Goal: Answer question/provide support: Answer question/provide support

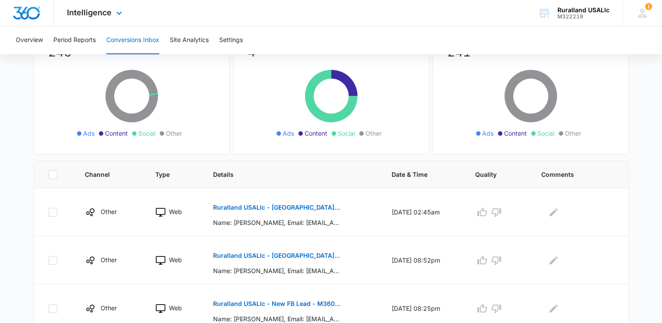
scroll to position [131, 0]
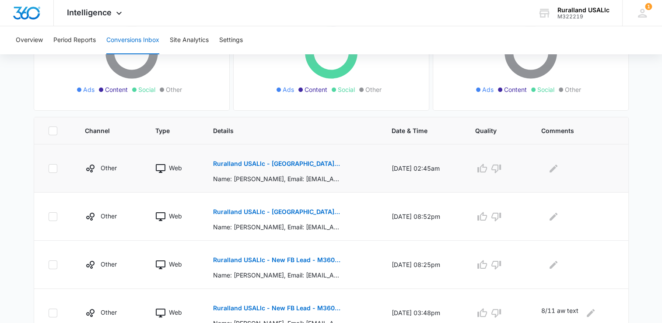
click at [246, 161] on p "Ruralland USALlc - [GEOGRAPHIC_DATA][US_STATE] FB Lead - M360 Notificaion" at bounding box center [276, 164] width 127 height 6
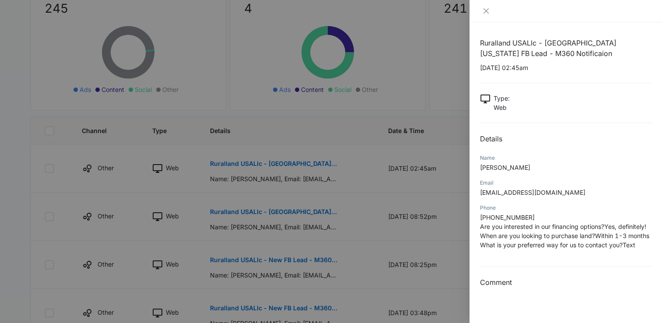
click at [569, 135] on h2 "Details" at bounding box center [566, 138] width 172 height 11
click at [484, 11] on icon "close" at bounding box center [486, 10] width 7 height 7
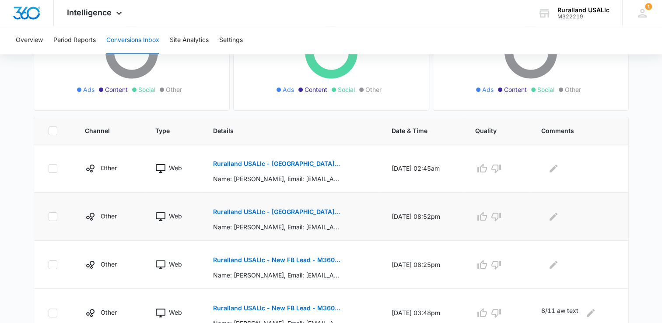
click at [238, 209] on p "Ruralland USALlc - [GEOGRAPHIC_DATA][US_STATE] FB Lead - M360 Notificaion" at bounding box center [276, 212] width 127 height 6
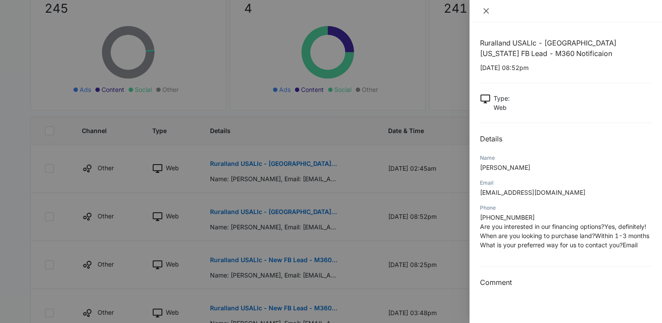
click at [486, 9] on icon "close" at bounding box center [486, 10] width 7 height 7
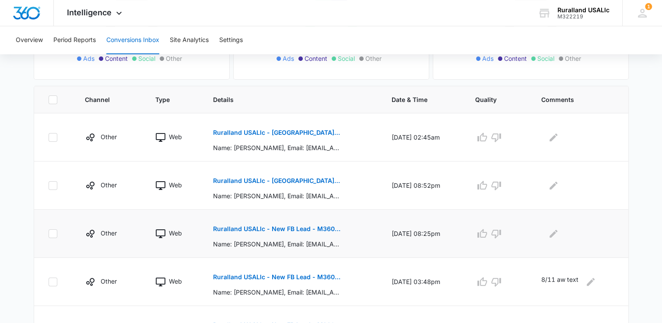
scroll to position [175, 0]
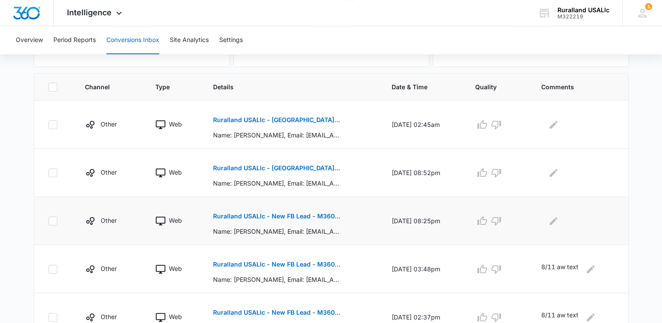
click at [234, 213] on p "Ruralland USALlc - New FB Lead - M360 Notification" at bounding box center [276, 216] width 127 height 6
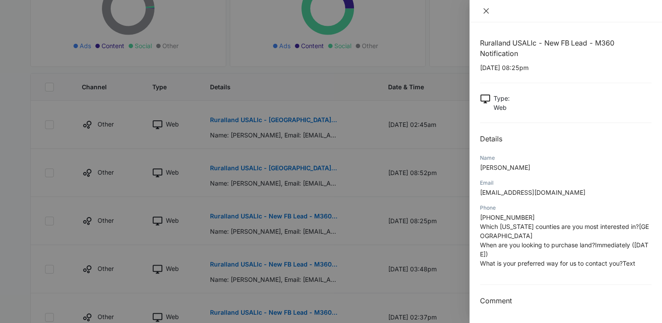
click at [487, 10] on icon "close" at bounding box center [486, 10] width 5 height 5
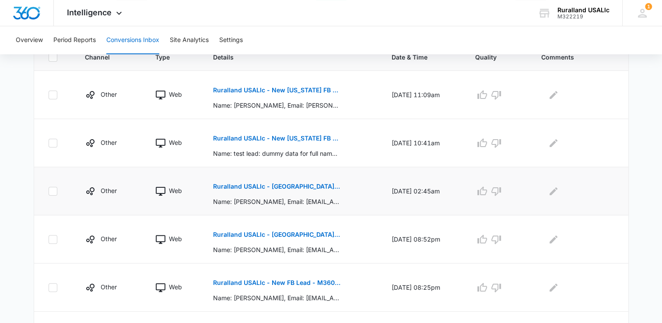
scroll to position [219, 0]
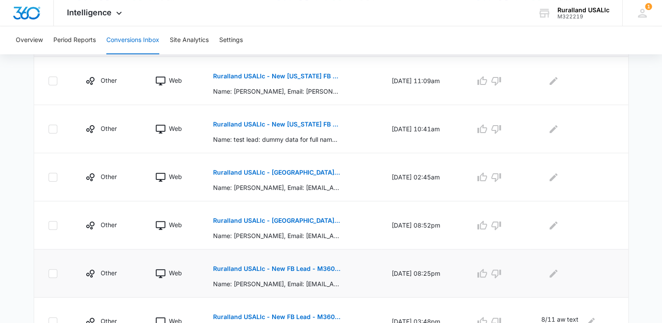
click at [248, 266] on p "Ruralland USALlc - New FB Lead - M360 Notification" at bounding box center [276, 269] width 127 height 6
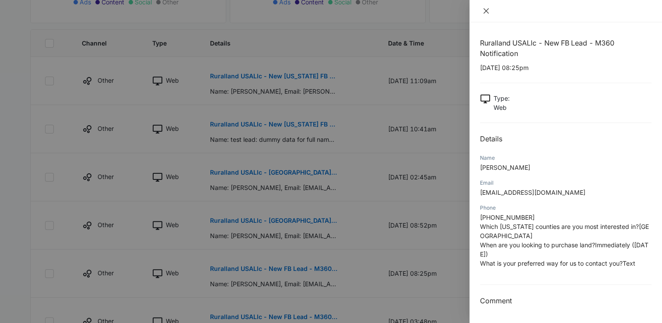
click at [489, 10] on icon "close" at bounding box center [486, 10] width 7 height 7
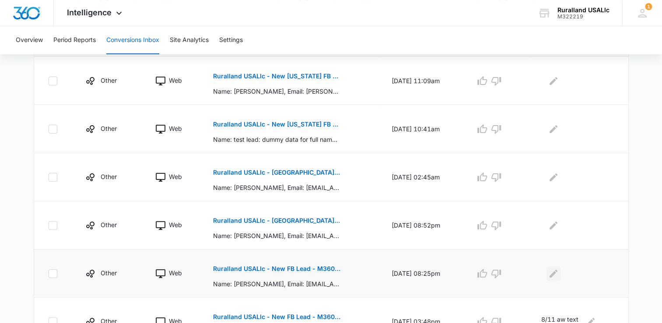
click at [553, 271] on icon "Edit Comments" at bounding box center [553, 273] width 11 height 11
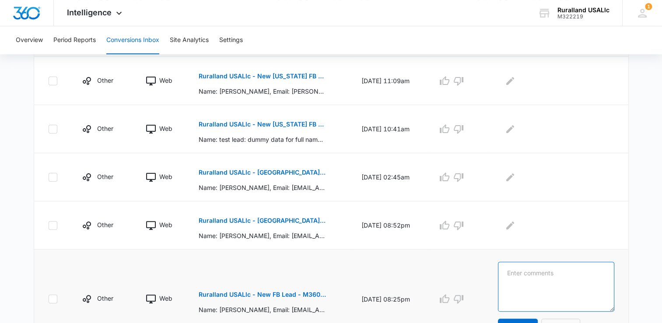
click at [513, 268] on textarea at bounding box center [556, 287] width 116 height 50
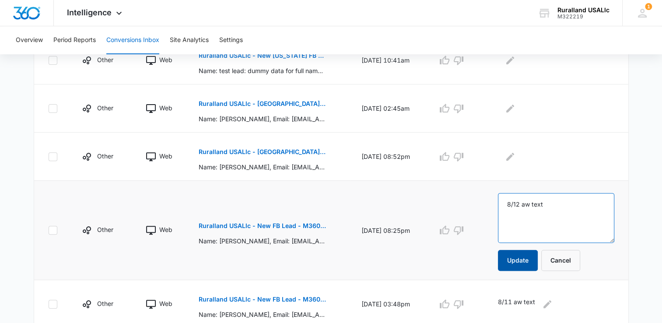
scroll to position [306, 0]
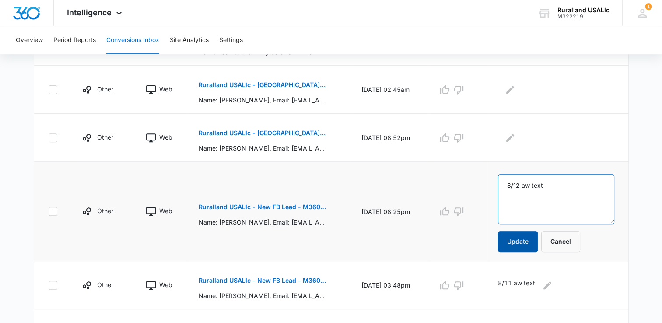
type textarea "8/12 aw text"
click at [532, 235] on button "Update" at bounding box center [518, 241] width 40 height 21
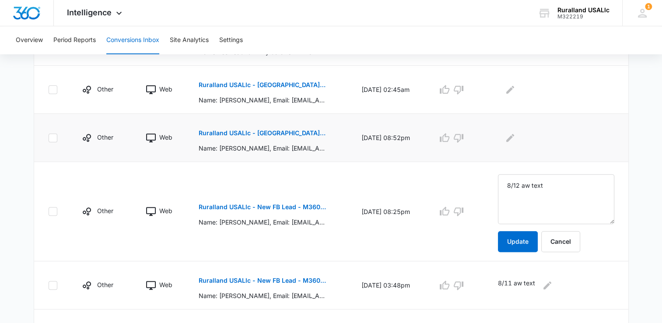
click at [258, 130] on p "Ruralland USALlc - [GEOGRAPHIC_DATA][US_STATE] FB Lead - M360 Notificaion" at bounding box center [262, 133] width 127 height 6
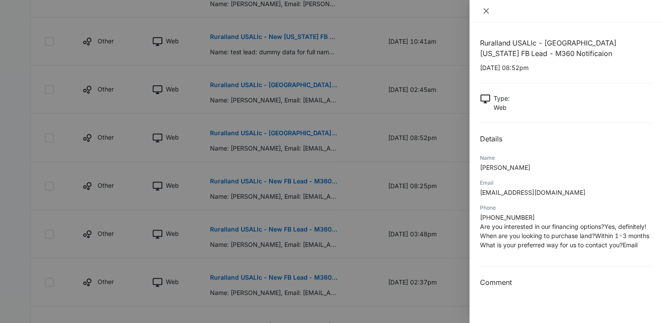
click at [485, 8] on icon "close" at bounding box center [486, 10] width 7 height 7
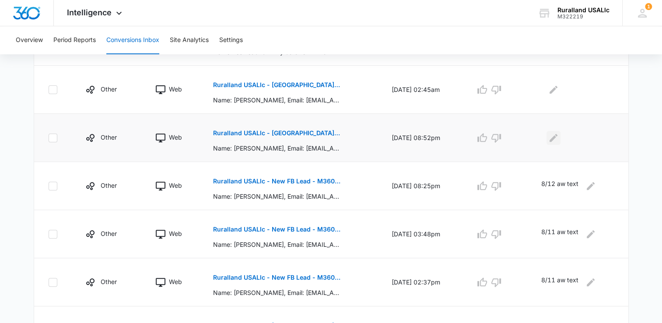
click at [556, 134] on icon "Edit Comments" at bounding box center [553, 138] width 11 height 11
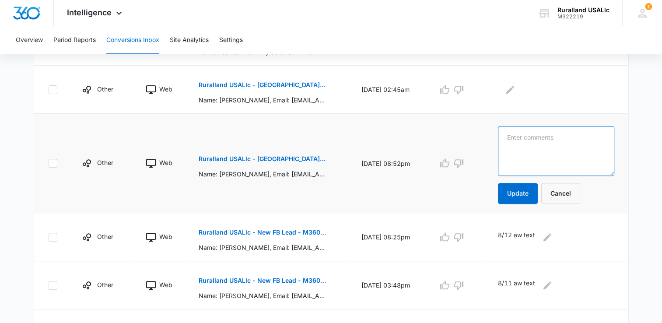
click at [519, 135] on textarea at bounding box center [556, 151] width 116 height 50
type textarea "8/12 aw text"
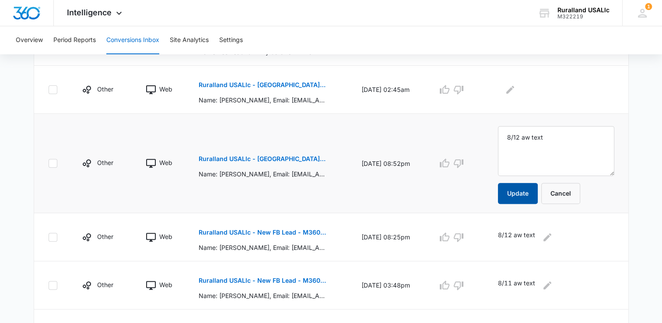
click at [532, 193] on button "Update" at bounding box center [518, 193] width 40 height 21
click at [243, 83] on p "Ruralland USALlc - [GEOGRAPHIC_DATA][US_STATE] FB Lead - M360 Notificaion" at bounding box center [262, 85] width 127 height 6
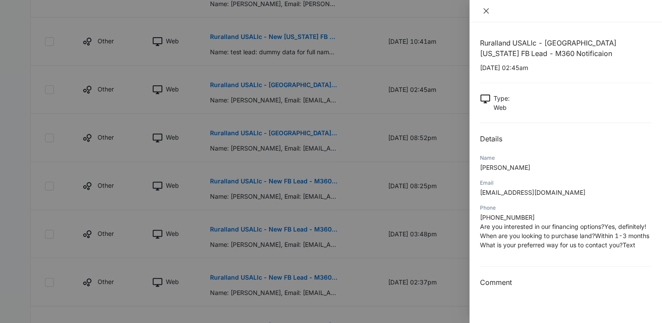
click at [484, 8] on icon "close" at bounding box center [486, 10] width 5 height 5
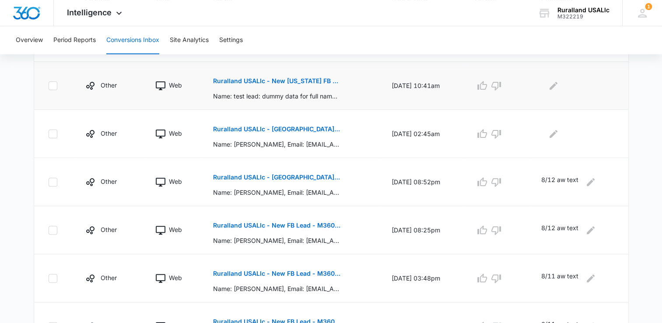
scroll to position [219, 0]
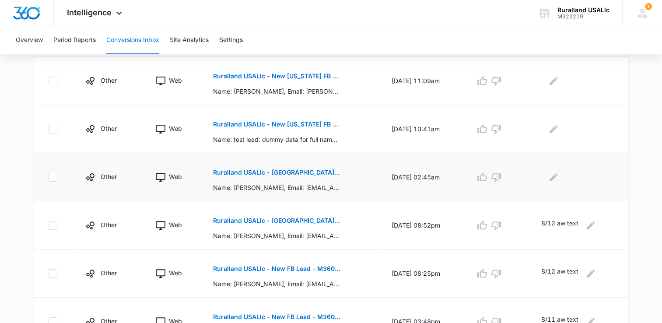
click at [302, 171] on p "Ruralland USALlc - [GEOGRAPHIC_DATA][US_STATE] FB Lead - M360 Notificaion" at bounding box center [276, 172] width 127 height 6
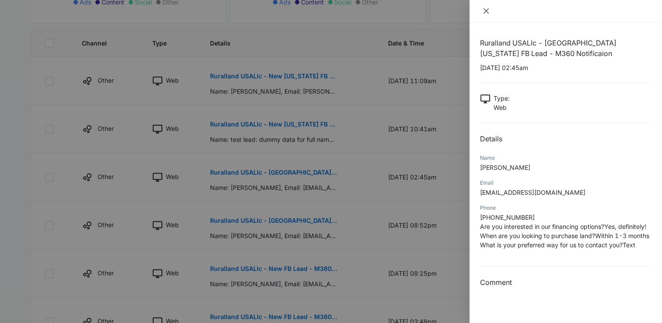
click at [483, 10] on icon "close" at bounding box center [486, 10] width 7 height 7
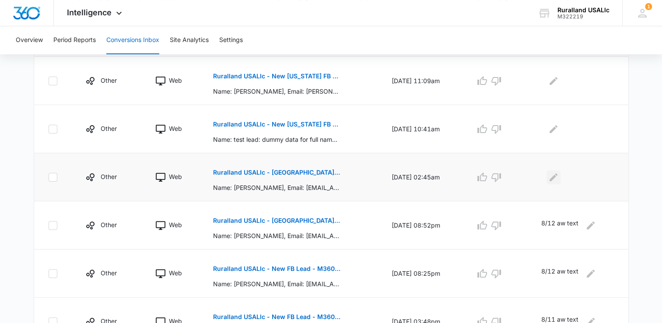
click at [555, 175] on icon "Edit Comments" at bounding box center [553, 177] width 11 height 11
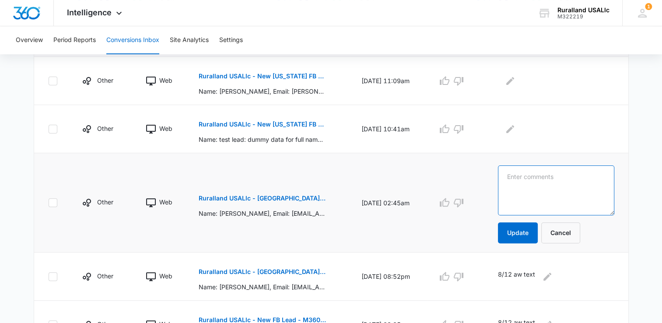
click at [521, 178] on textarea at bounding box center [556, 190] width 116 height 50
type textarea "8/12 aw text"
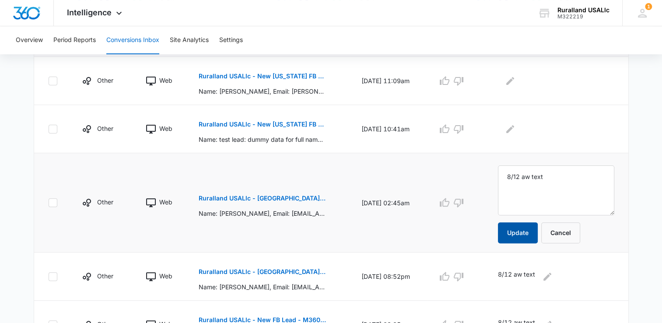
click at [522, 230] on button "Update" at bounding box center [518, 232] width 40 height 21
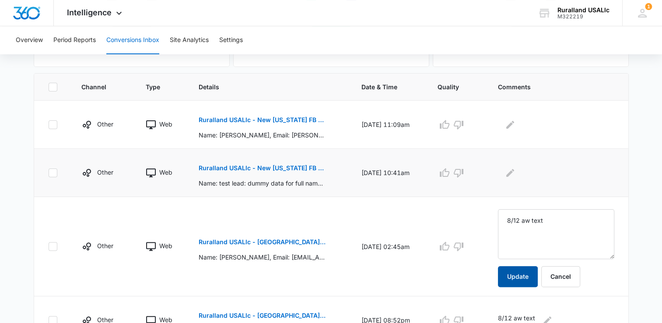
scroll to position [131, 0]
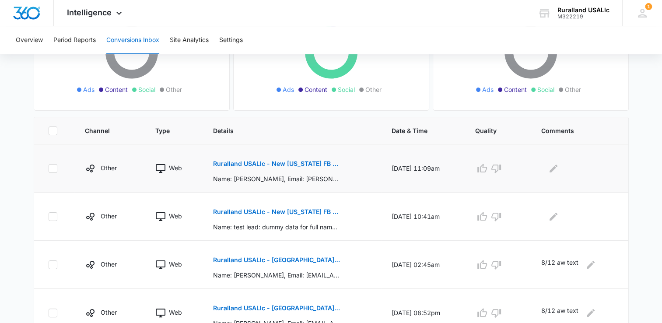
click at [270, 161] on p "Ruralland USALlc - New Florida FB Lead - M360 Notification" at bounding box center [276, 164] width 127 height 6
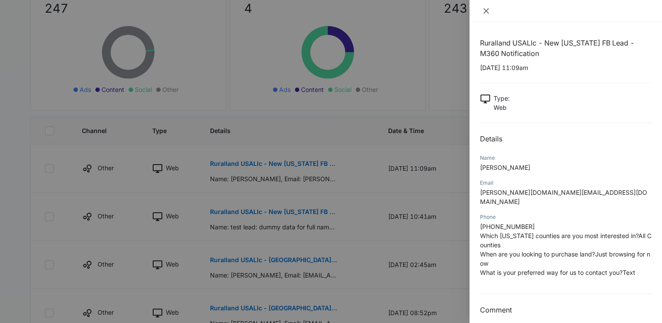
click at [488, 10] on icon "close" at bounding box center [486, 10] width 7 height 7
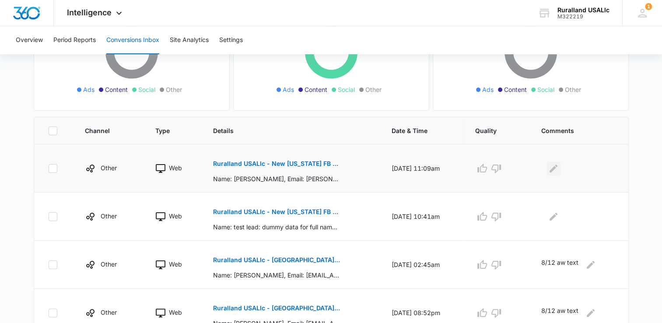
click at [554, 167] on icon "Edit Comments" at bounding box center [553, 168] width 11 height 11
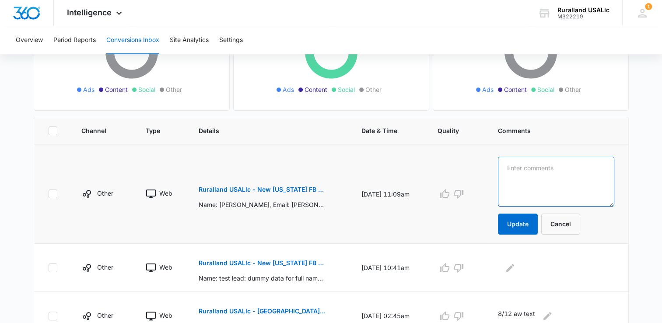
drag, startPoint x: 513, startPoint y: 165, endPoint x: 521, endPoint y: 167, distance: 8.5
click at [515, 165] on textarea at bounding box center [556, 182] width 116 height 50
type textarea "8/12 aw text"
click at [536, 222] on button "Update" at bounding box center [518, 224] width 40 height 21
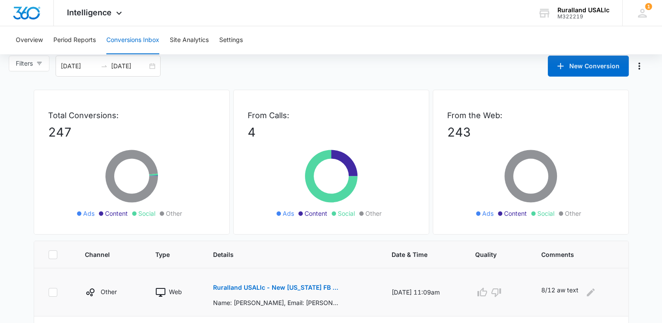
scroll to position [0, 0]
